Goal: Find specific page/section: Find specific page/section

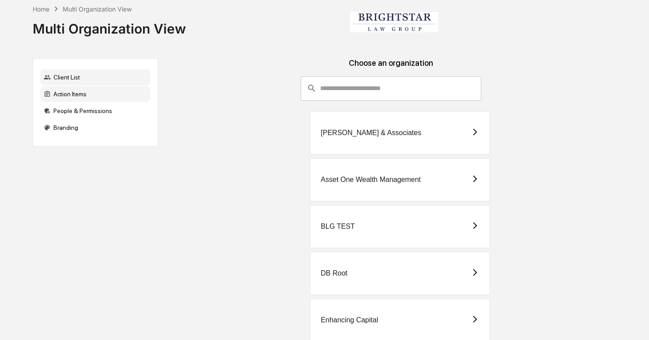
click at [114, 96] on div "Action Items" at bounding box center [95, 94] width 110 height 16
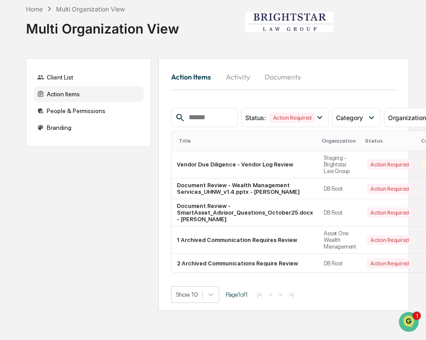
click at [235, 81] on button "Activity" at bounding box center [238, 76] width 40 height 21
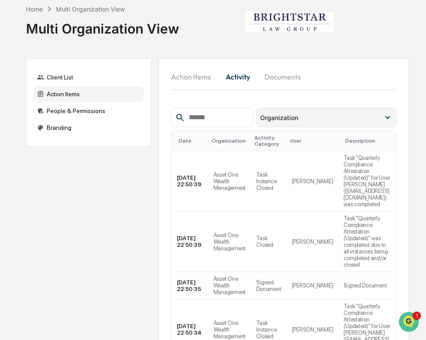
click at [275, 117] on span "Organization" at bounding box center [279, 118] width 38 height 8
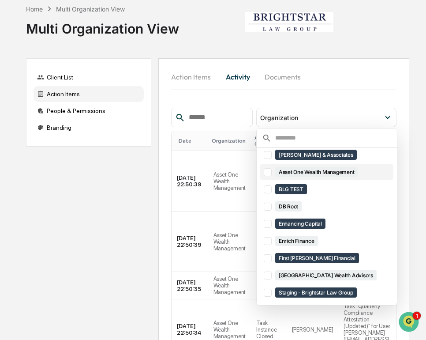
scroll to position [34, 0]
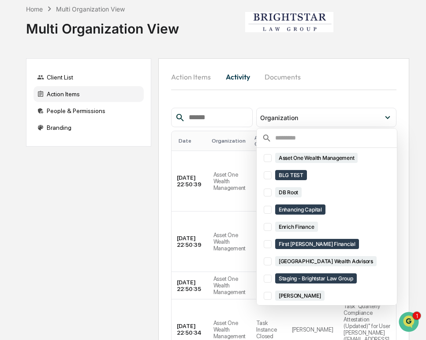
click at [300, 128] on div "Select/Deselect All [PERSON_NAME] & Associates Asset One Wealth Management BLG …" at bounding box center [327, 216] width 141 height 177
click at [290, 123] on div "Organization" at bounding box center [327, 117] width 140 height 19
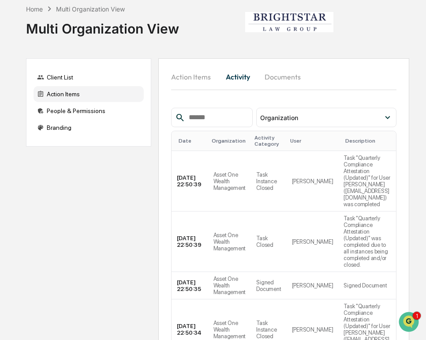
scroll to position [15, 0]
click at [217, 122] on input "text" at bounding box center [217, 117] width 64 height 11
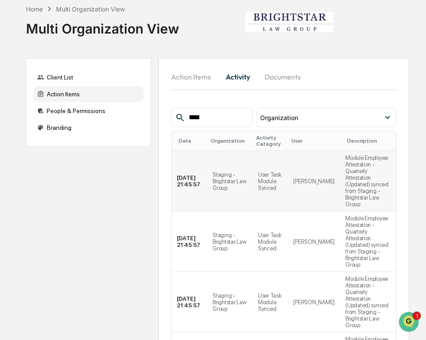
type input "****"
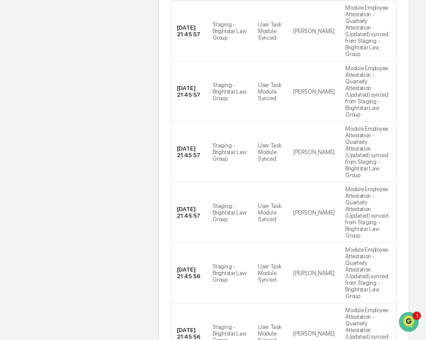
scroll to position [262, 0]
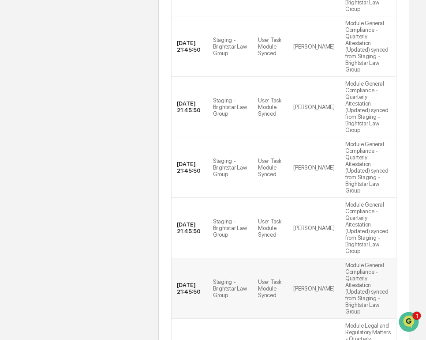
scroll to position [321, 0]
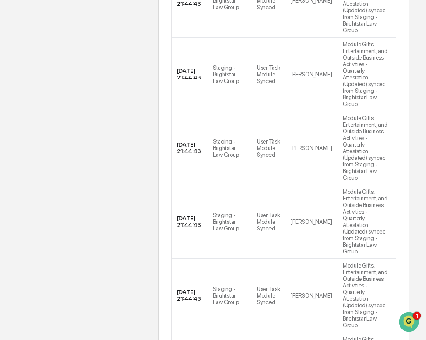
scroll to position [374, 0]
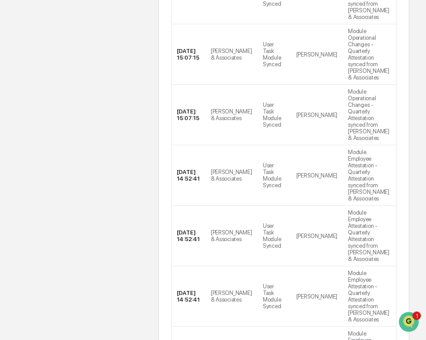
scroll to position [288, 0]
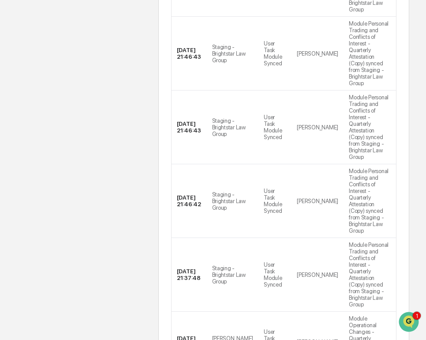
scroll to position [308, 0]
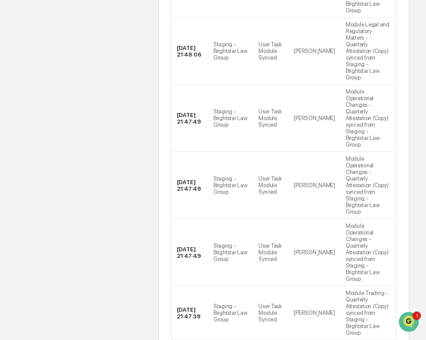
scroll to position [282, 0]
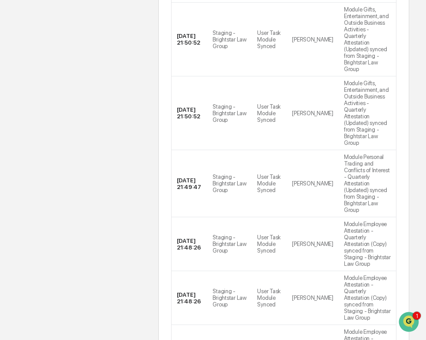
scroll to position [308, 0]
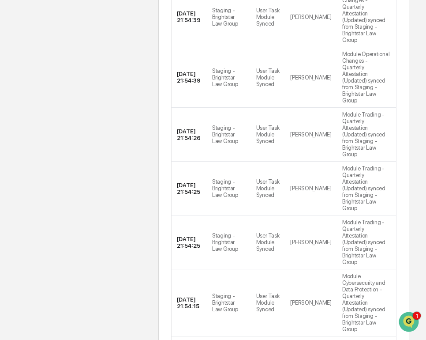
scroll to position [0, 0]
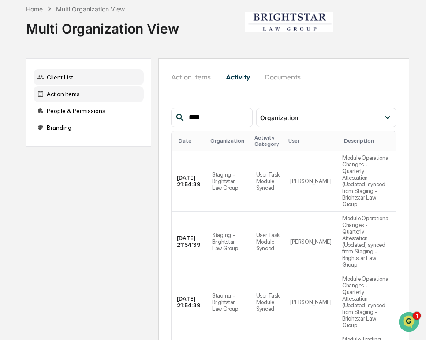
click at [125, 82] on div "Client List" at bounding box center [89, 77] width 110 height 16
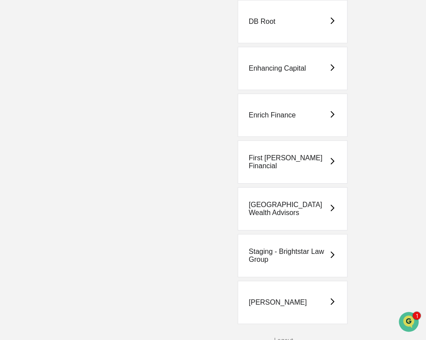
scroll to position [255, 0]
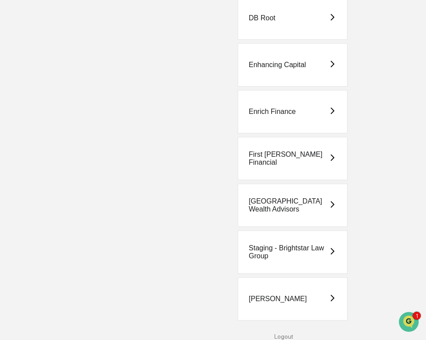
click at [264, 249] on div "Staging - Brightstar Law Group" at bounding box center [289, 252] width 80 height 16
